Goal: Complete application form

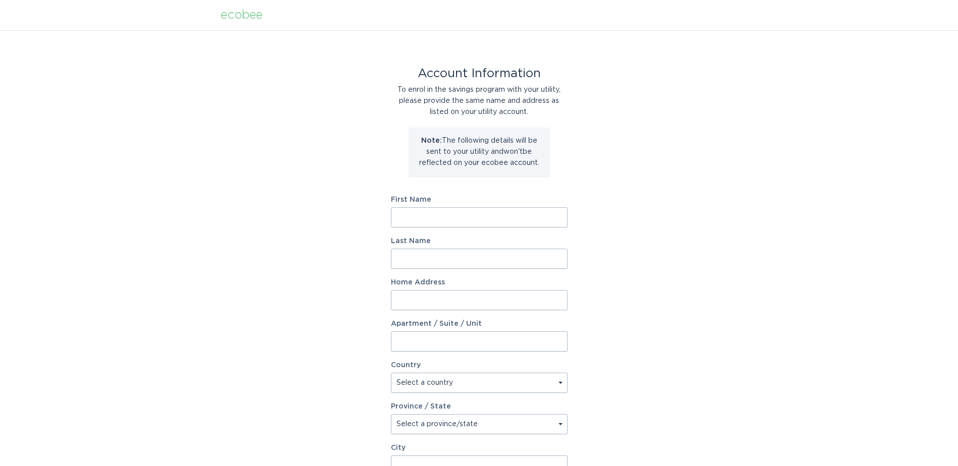
click at [461, 219] on input "First Name" at bounding box center [479, 217] width 177 height 20
type input "[PERSON_NAME]"
type input "PO Box 160"
select select "US"
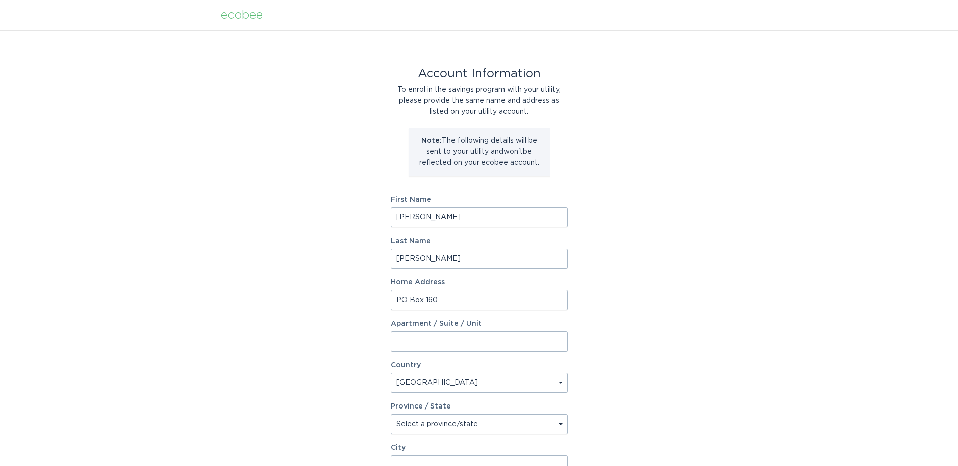
type input "[PERSON_NAME]"
type input "29671"
select select "SC"
drag, startPoint x: 465, startPoint y: 298, endPoint x: 374, endPoint y: 294, distance: 91.5
click at [374, 294] on div "Account Information To enrol in the savings program with your utility, please p…" at bounding box center [479, 309] width 958 height 558
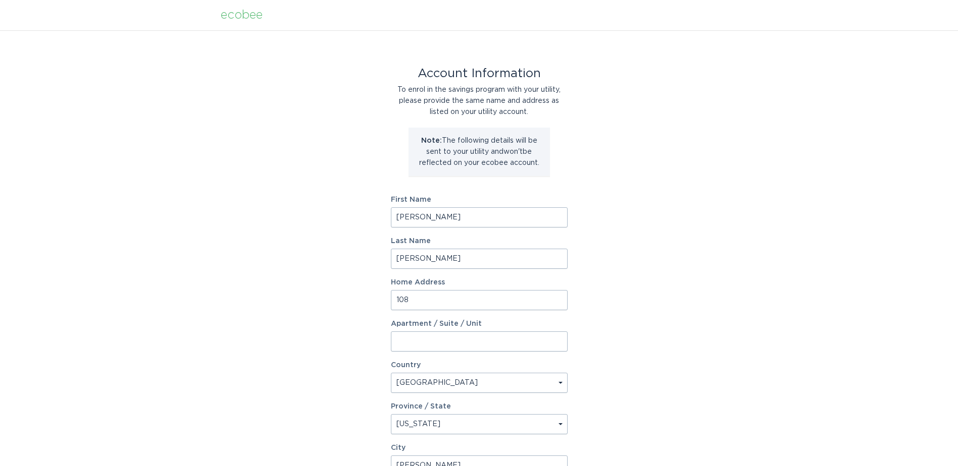
type input "[STREET_ADDRESS]"
type input "House"
drag, startPoint x: 466, startPoint y: 345, endPoint x: 361, endPoint y: 344, distance: 105.0
click at [361, 344] on div "Account Information To enrol in the savings program with your utility, please p…" at bounding box center [479, 309] width 958 height 558
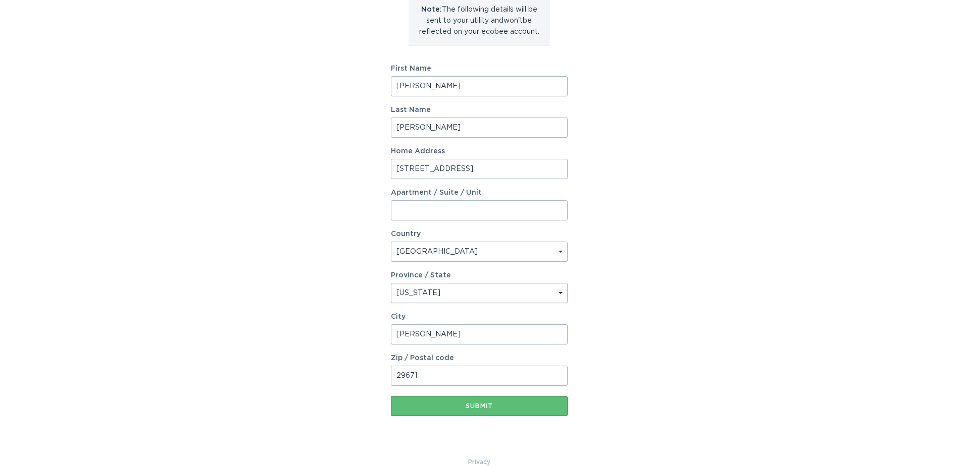
scroll to position [148, 0]
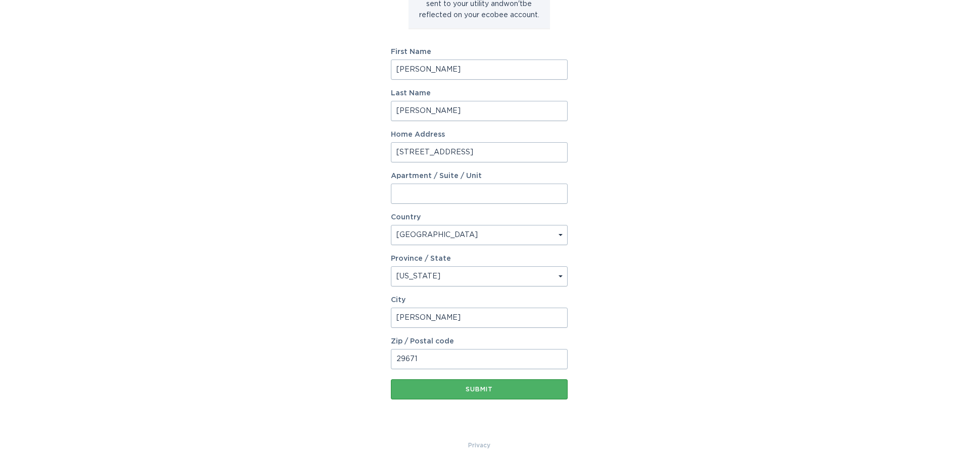
click at [453, 384] on button "Submit" at bounding box center [479, 390] width 177 height 20
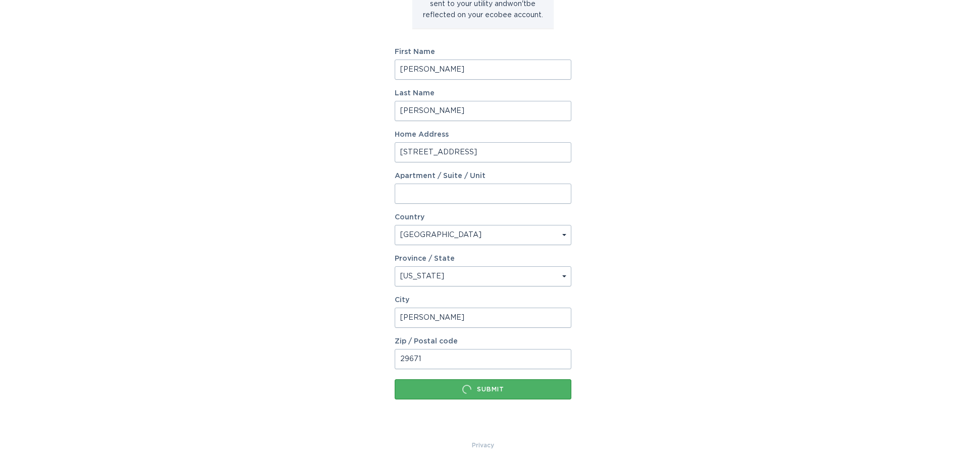
scroll to position [0, 0]
